Goal: Check status: Check status

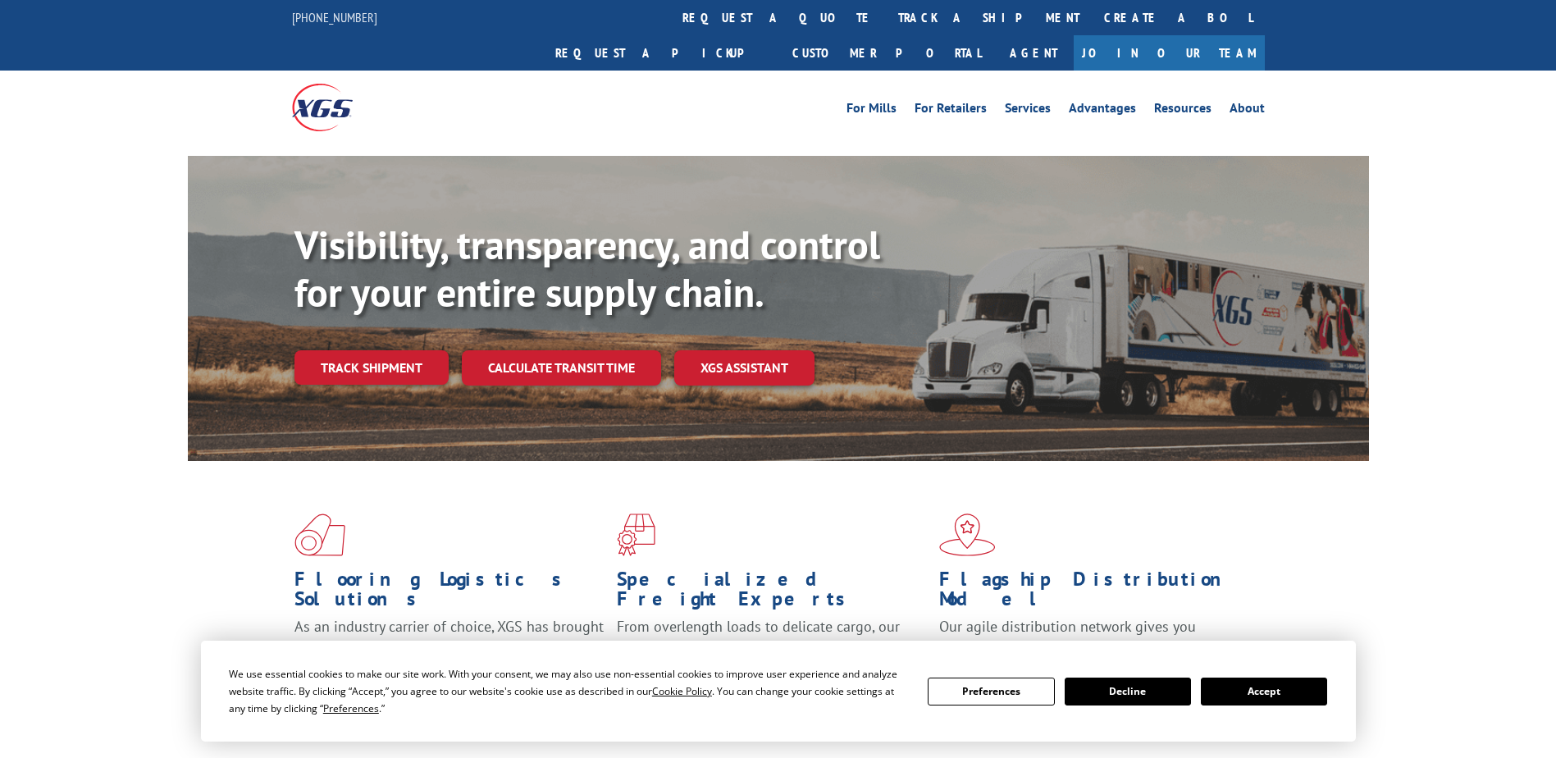
click at [886, 7] on link "track a shipment" at bounding box center [989, 17] width 206 height 35
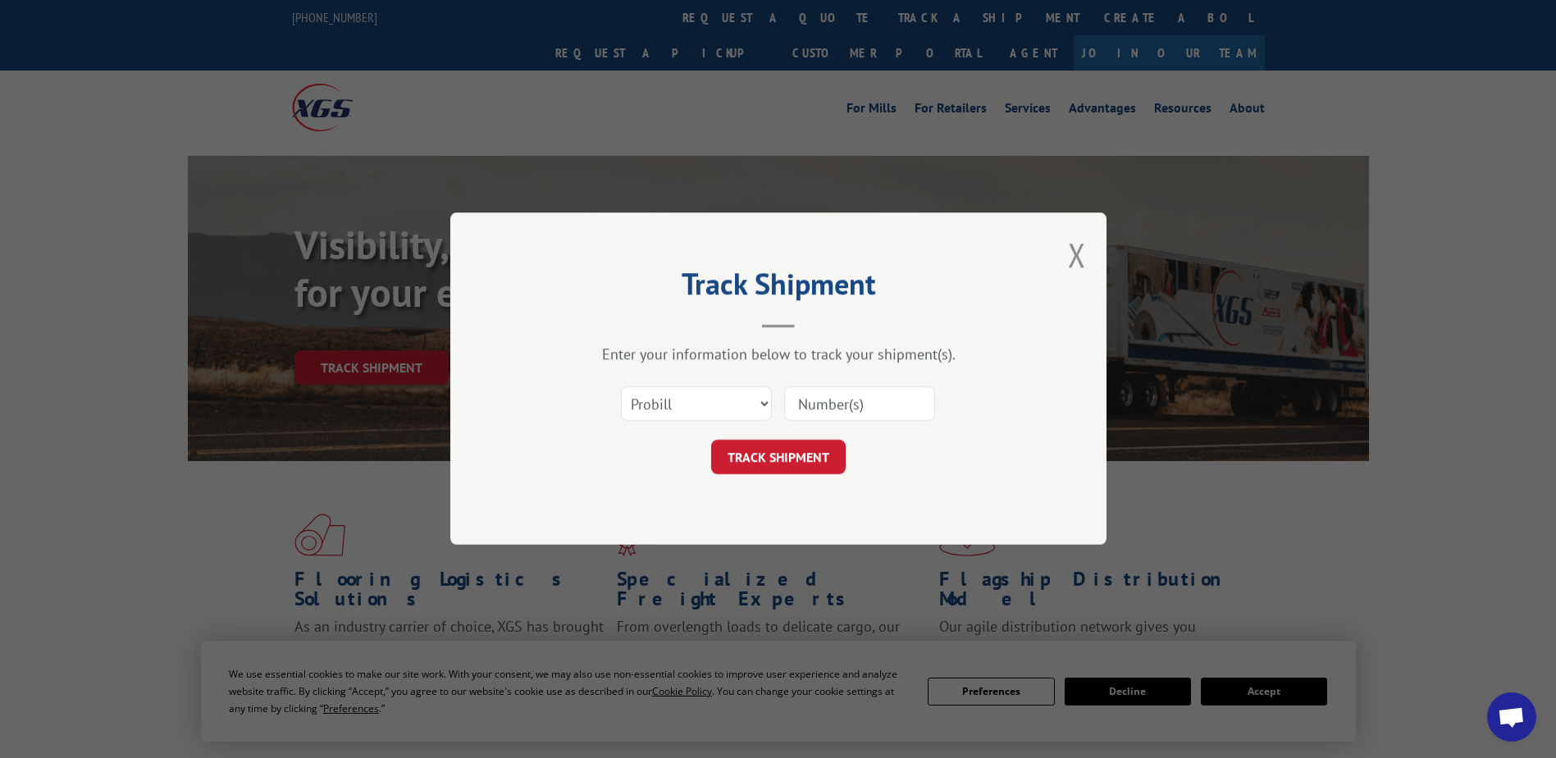
click at [817, 399] on input at bounding box center [859, 404] width 151 height 34
paste input "7565998"
type input "7565998"
click at [790, 436] on form "Select category... Probill BOL PO 7565998 TRACK SHIPMENT" at bounding box center [778, 426] width 492 height 98
click at [787, 447] on button "TRACK SHIPMENT" at bounding box center [778, 457] width 135 height 34
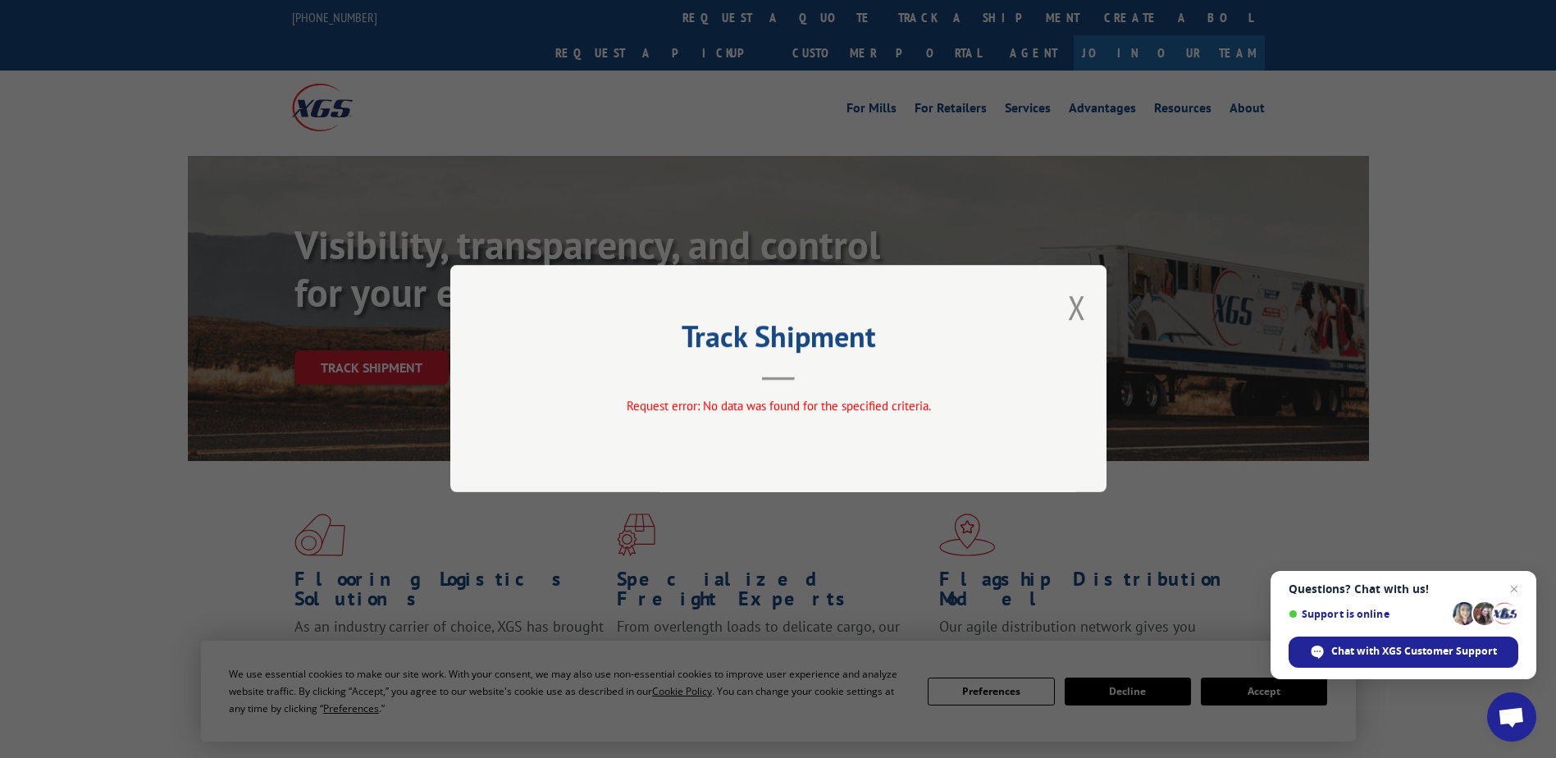
click at [1093, 301] on div "Track Shipment Request error: No data was found for the specified criteria." at bounding box center [778, 378] width 656 height 227
click at [1058, 309] on div "Track Shipment Request error: No data was found for the specified criteria." at bounding box center [778, 378] width 656 height 227
click at [1069, 322] on button "Close modal" at bounding box center [1077, 306] width 18 height 43
